Goal: Information Seeking & Learning: Find specific page/section

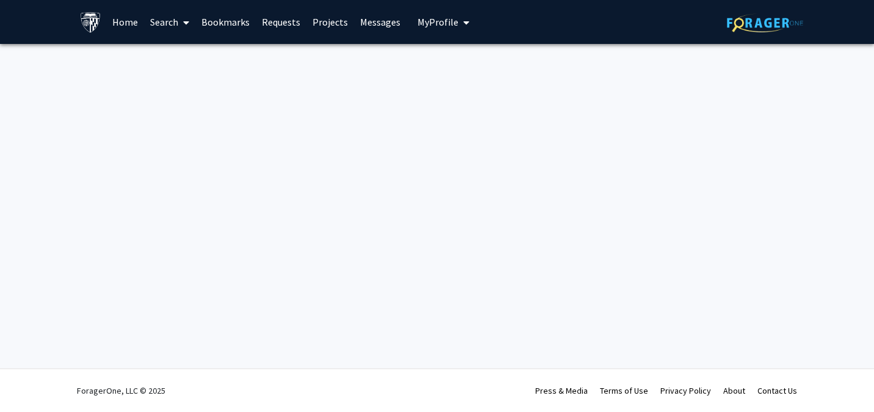
click at [609, 237] on div "Skip navigation Home Search Bookmarks Requests Projects Messages My Profile [PE…" at bounding box center [437, 206] width 874 height 412
click at [609, 239] on div "Skip navigation Home Search Bookmarks Requests Projects Messages My Profile [PE…" at bounding box center [437, 206] width 874 height 412
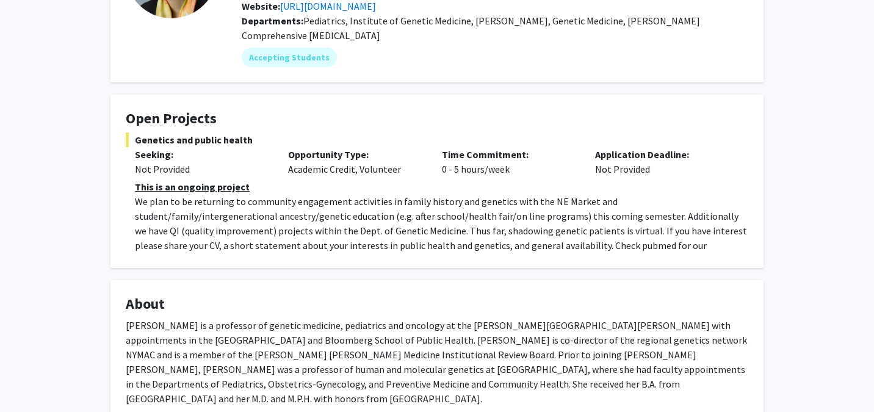
scroll to position [169, 0]
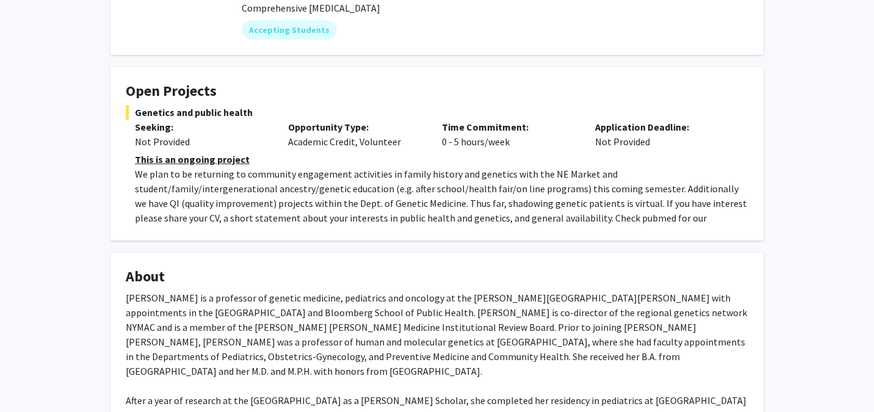
click at [704, 218] on p "We plan to be returning to community engagement activities in family history an…" at bounding box center [442, 203] width 614 height 73
click at [714, 219] on p "We plan to be returning to community engagement activities in family history an…" at bounding box center [442, 203] width 614 height 73
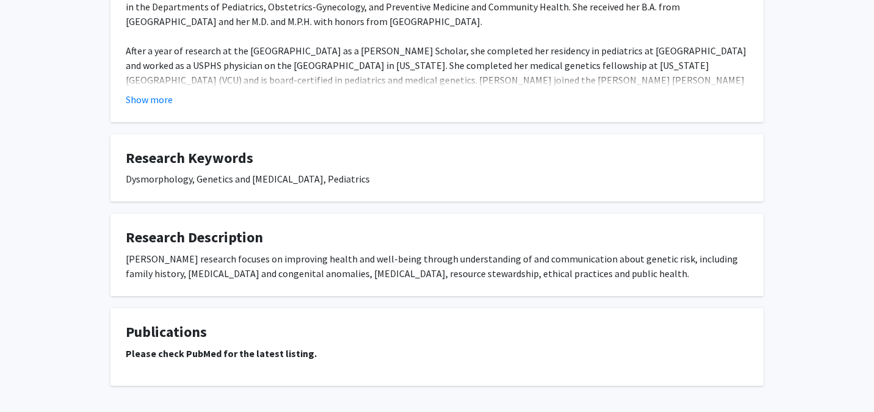
scroll to position [0, 0]
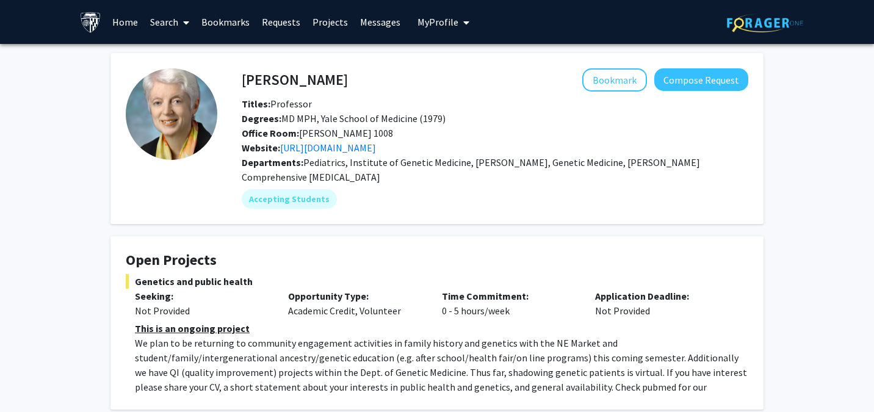
click at [329, 23] on link "Projects" at bounding box center [330, 22] width 48 height 43
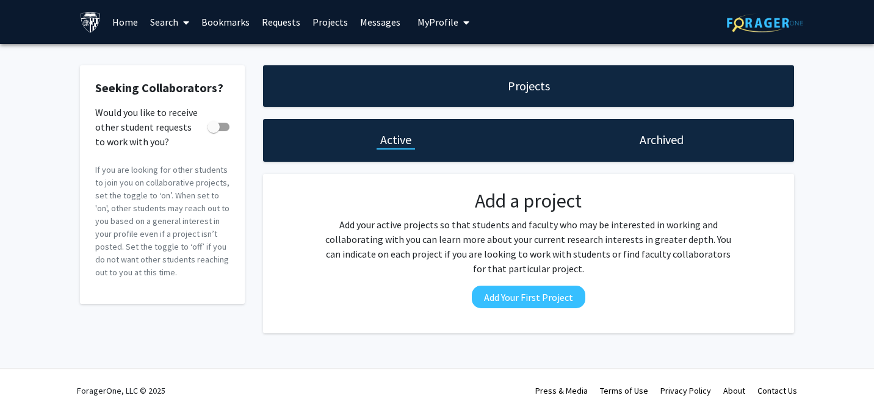
click at [504, 92] on div "Projects" at bounding box center [528, 86] width 531 height 42
click at [633, 151] on div "Archived" at bounding box center [662, 140] width 266 height 43
click at [658, 147] on h1 "Archived" at bounding box center [662, 139] width 44 height 17
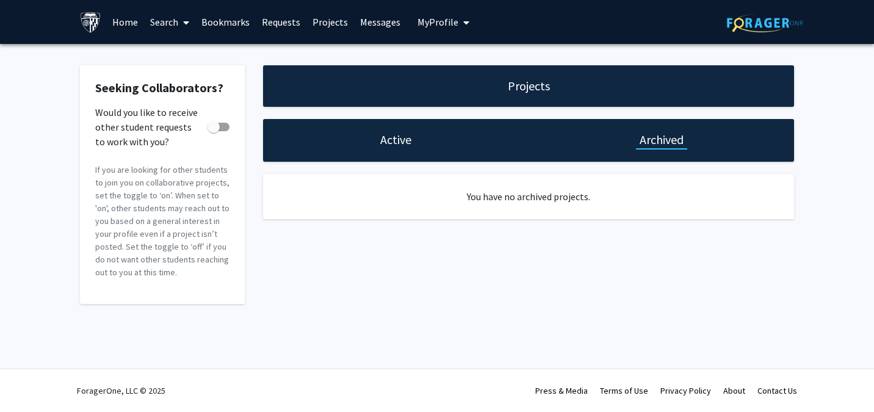
click at [375, 152] on div "Active" at bounding box center [396, 140] width 266 height 43
click at [397, 131] on h1 "Active" at bounding box center [395, 139] width 31 height 17
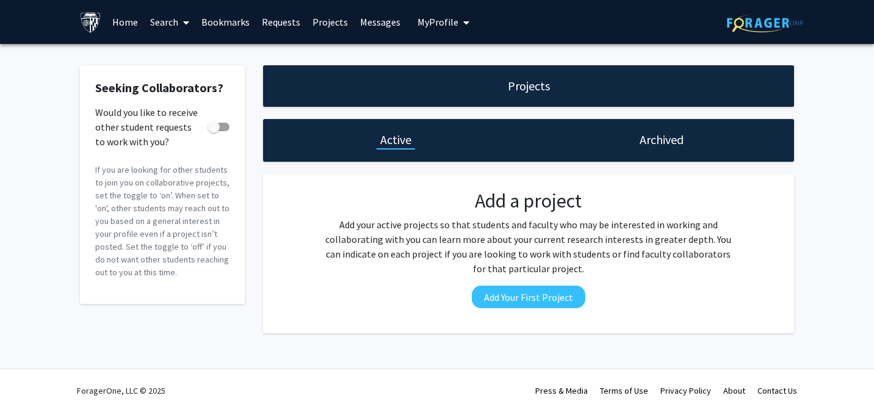
click at [168, 21] on link "Search" at bounding box center [169, 22] width 51 height 43
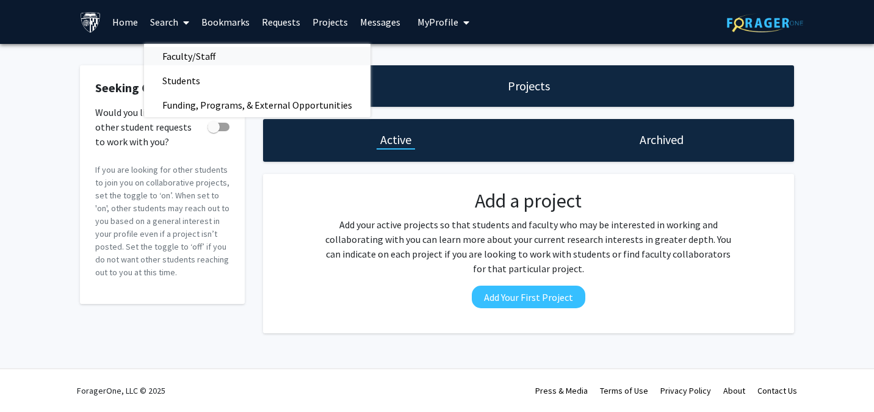
click at [177, 51] on span "Faculty/Staff" at bounding box center [189, 56] width 90 height 24
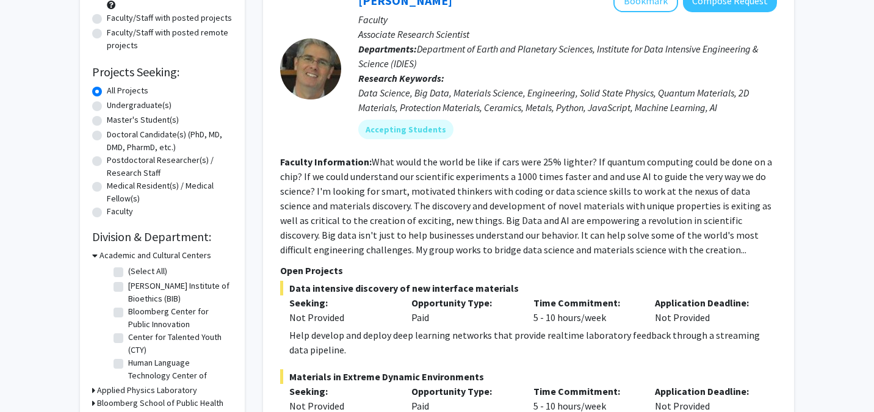
scroll to position [148, 0]
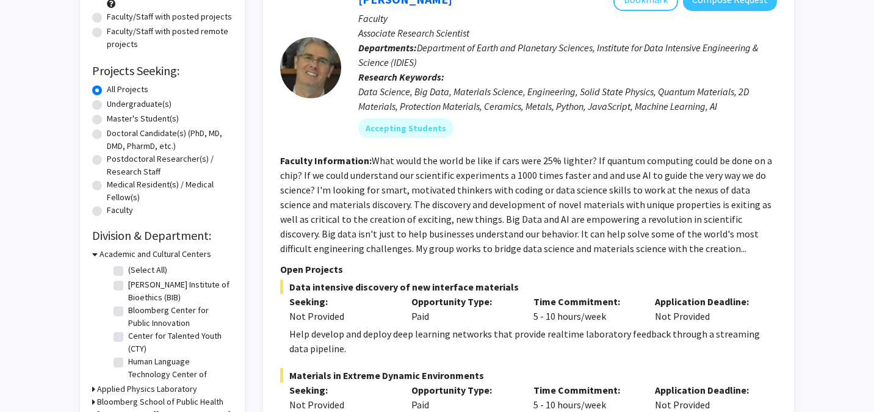
click at [125, 89] on label "All Projects" at bounding box center [128, 89] width 42 height 13
click at [115, 89] on input "All Projects" at bounding box center [111, 87] width 8 height 8
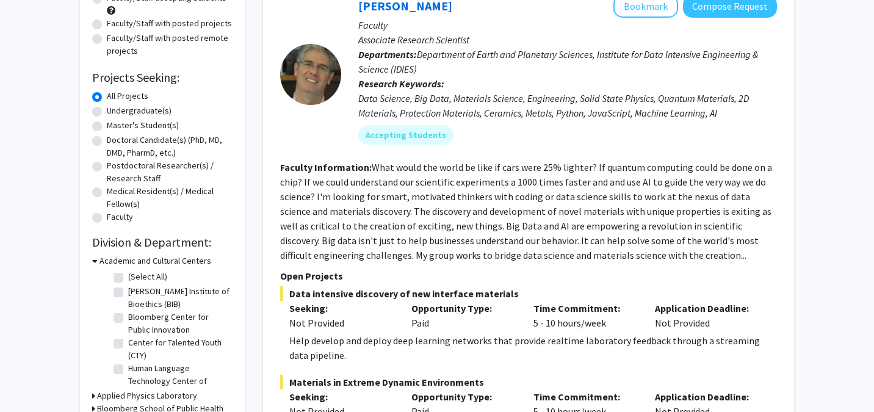
click at [126, 107] on label "Undergraduate(s)" at bounding box center [139, 110] width 65 height 13
click at [115, 107] on input "Undergraduate(s)" at bounding box center [111, 108] width 8 height 8
radio input "true"
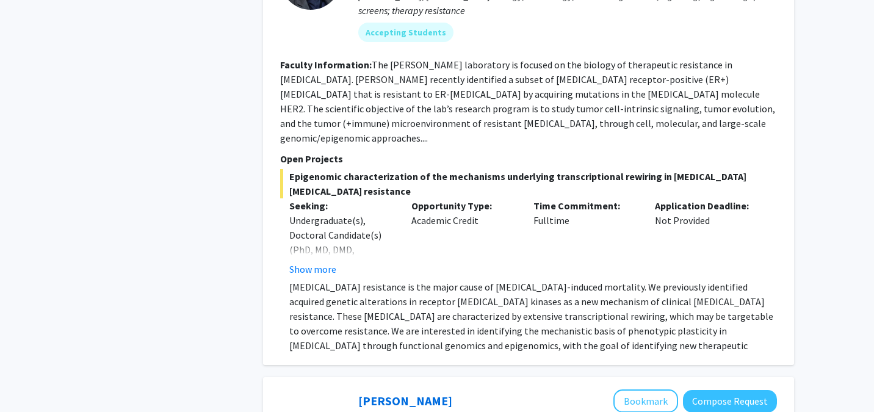
scroll to position [956, 0]
